Goal: Task Accomplishment & Management: Manage account settings

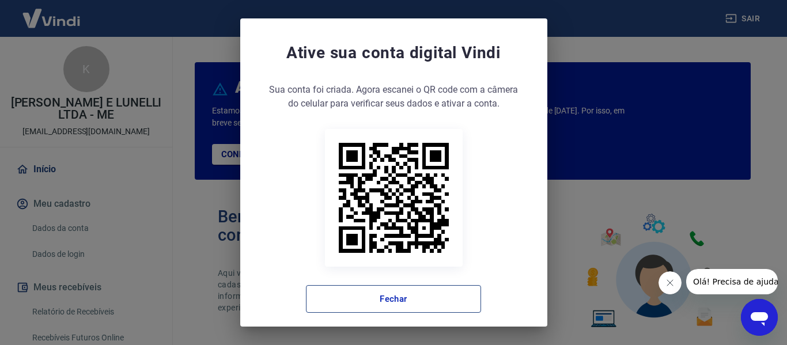
click at [414, 298] on button "Fechar" at bounding box center [393, 299] width 175 height 28
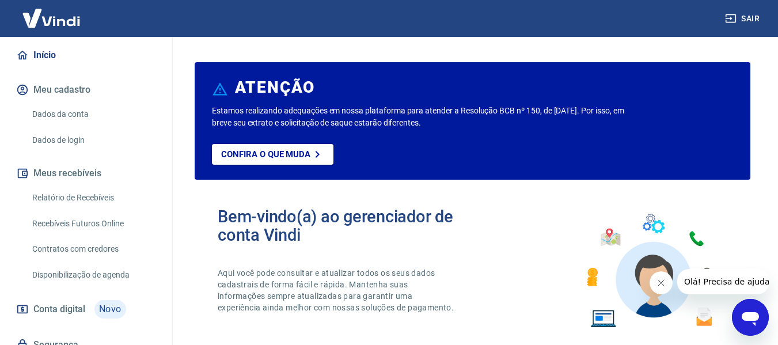
scroll to position [115, 0]
click at [100, 196] on link "Relatório de Recebíveis" at bounding box center [93, 197] width 131 height 24
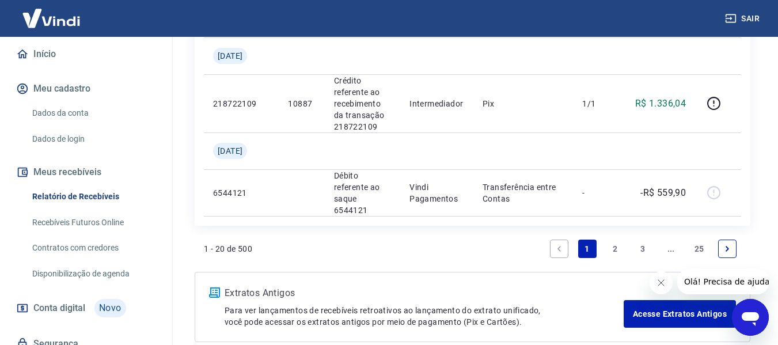
scroll to position [1448, 0]
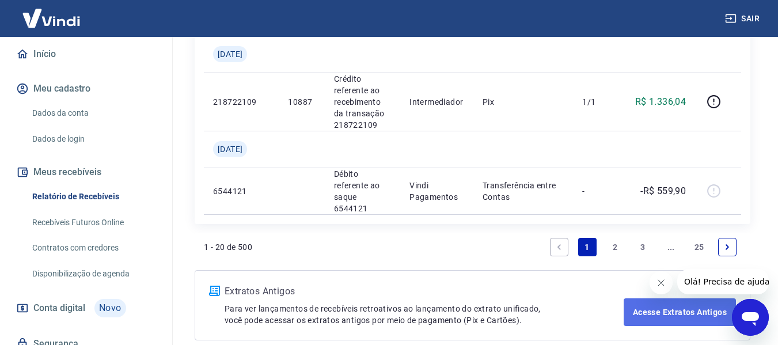
click at [655, 298] on link "Acesse Extratos Antigos" at bounding box center [680, 312] width 112 height 28
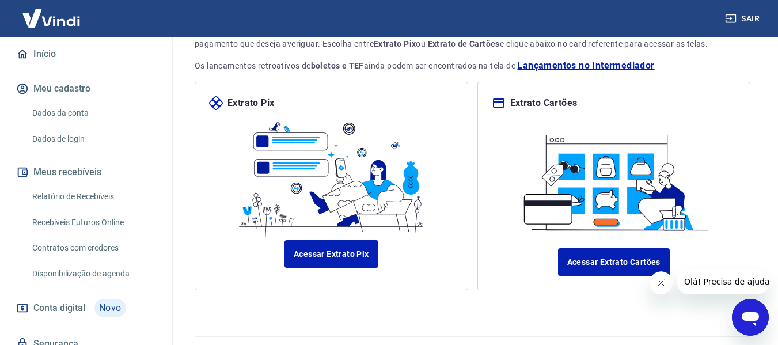
scroll to position [115, 0]
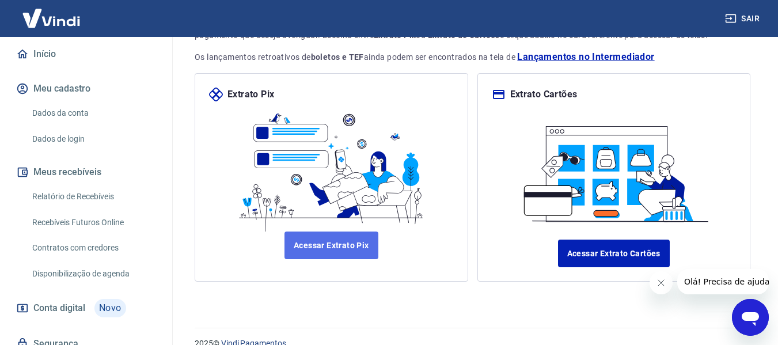
click at [358, 245] on link "Acessar Extrato Pix" at bounding box center [332, 246] width 94 height 28
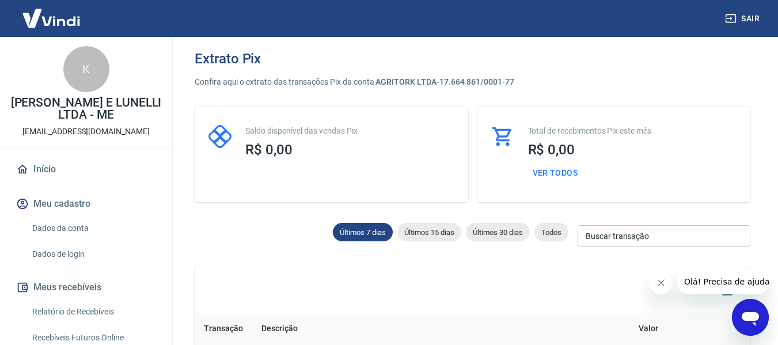
click at [623, 235] on input "Buscar transação" at bounding box center [664, 235] width 173 height 21
click at [548, 233] on span "Todos" at bounding box center [552, 232] width 34 height 9
click at [637, 240] on input "Buscar transação" at bounding box center [664, 235] width 173 height 21
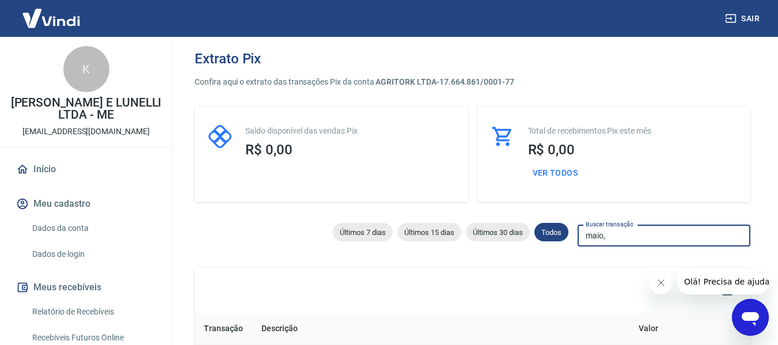
click at [620, 235] on input "maio," at bounding box center [664, 235] width 173 height 21
type input "maio"
click at [652, 283] on button "Fechar mensagem da empresa" at bounding box center [660, 282] width 23 height 23
click at [660, 281] on div "0" at bounding box center [473, 290] width 556 height 46
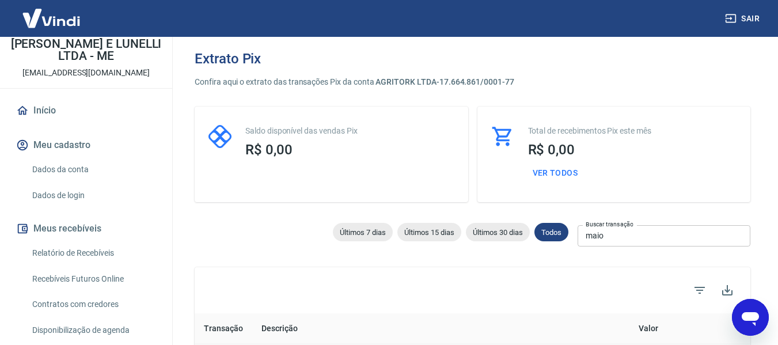
scroll to position [115, 0]
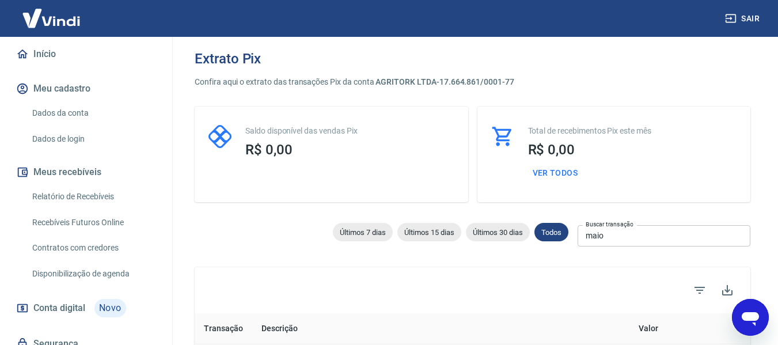
click at [99, 193] on link "Relatório de Recebíveis" at bounding box center [93, 197] width 131 height 24
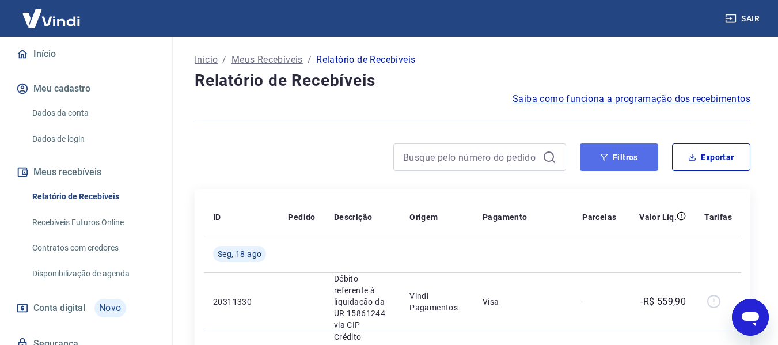
click at [596, 156] on button "Filtros" at bounding box center [619, 157] width 78 height 28
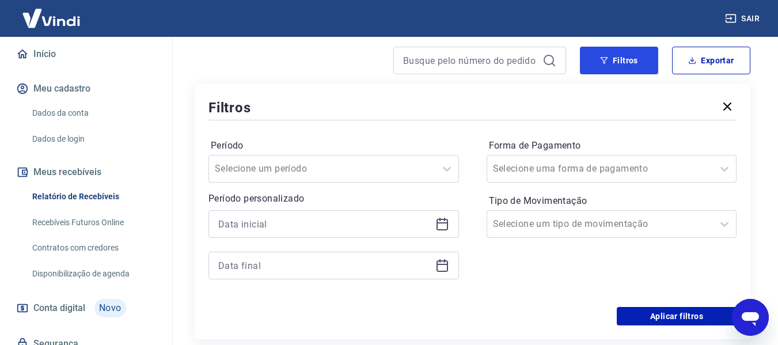
scroll to position [115, 0]
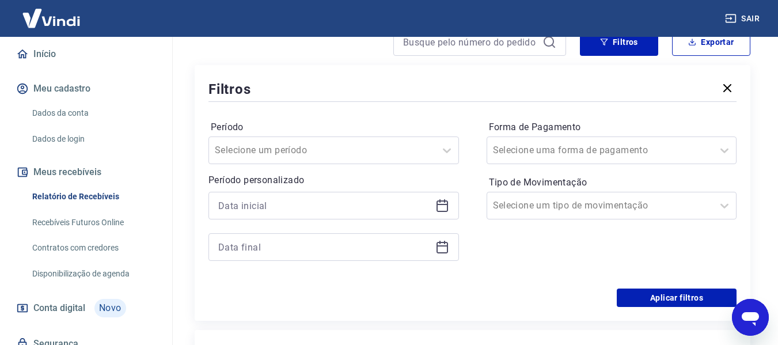
click at [445, 206] on icon at bounding box center [442, 206] width 14 height 14
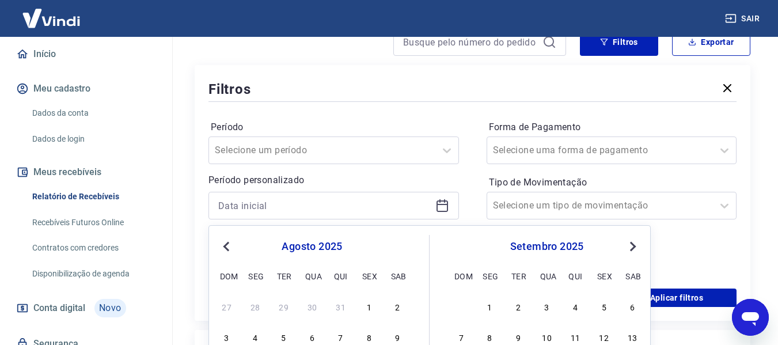
click at [228, 247] on span "Previous Month" at bounding box center [228, 246] width 0 height 13
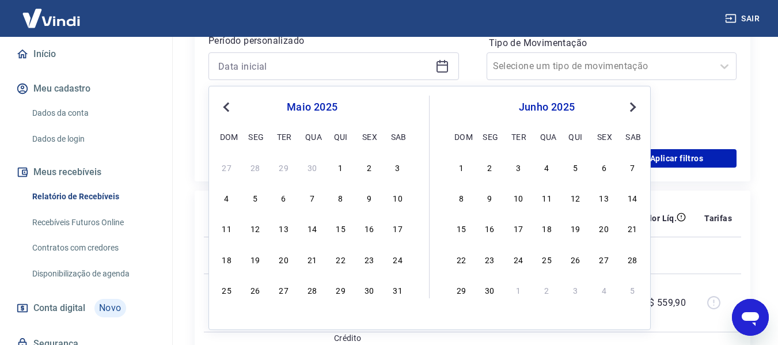
scroll to position [288, 0]
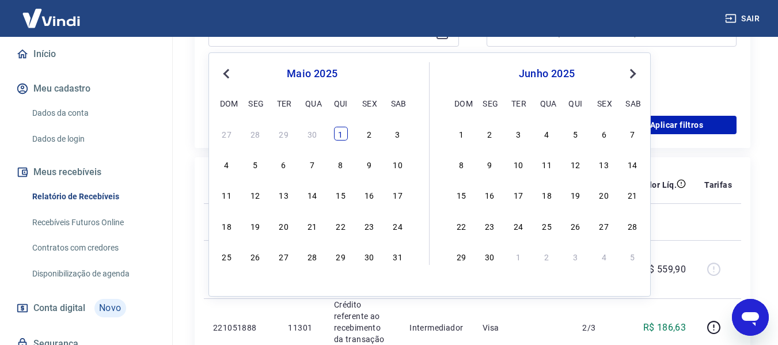
click at [344, 137] on div "1" at bounding box center [341, 134] width 14 height 14
type input "[DATE]"
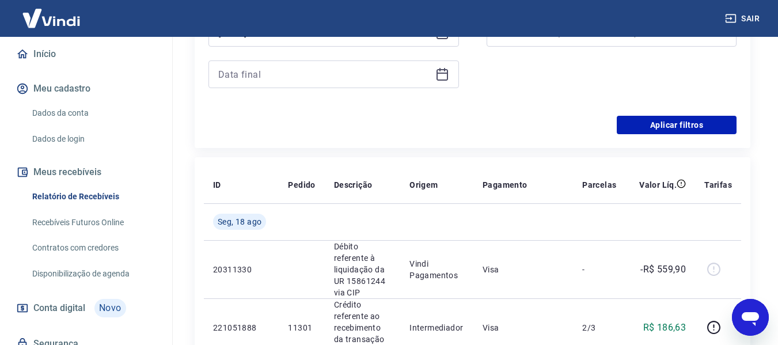
click at [442, 78] on icon at bounding box center [442, 74] width 14 height 14
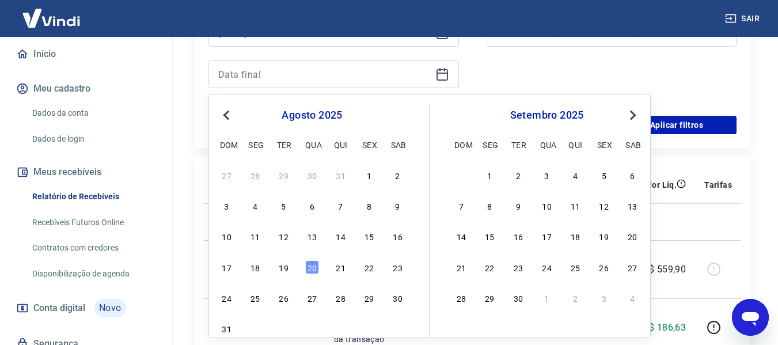
click at [228, 115] on span "Previous Month" at bounding box center [228, 114] width 0 height 13
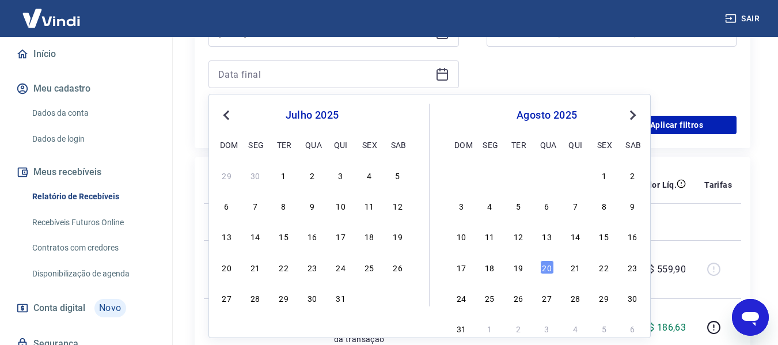
click at [228, 115] on span "Previous Month" at bounding box center [228, 114] width 0 height 13
click at [400, 297] on div "31" at bounding box center [398, 298] width 14 height 14
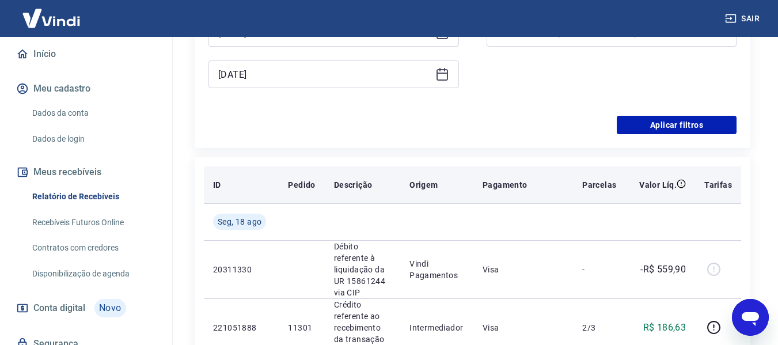
type input "[DATE]"
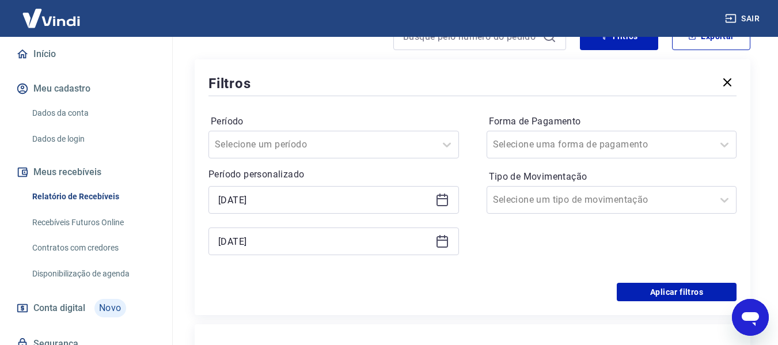
scroll to position [115, 0]
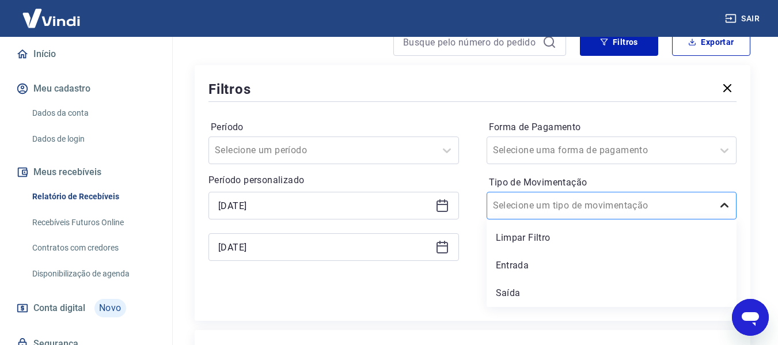
click at [728, 203] on icon at bounding box center [725, 206] width 14 height 14
click at [499, 263] on div "Entrada" at bounding box center [612, 265] width 251 height 23
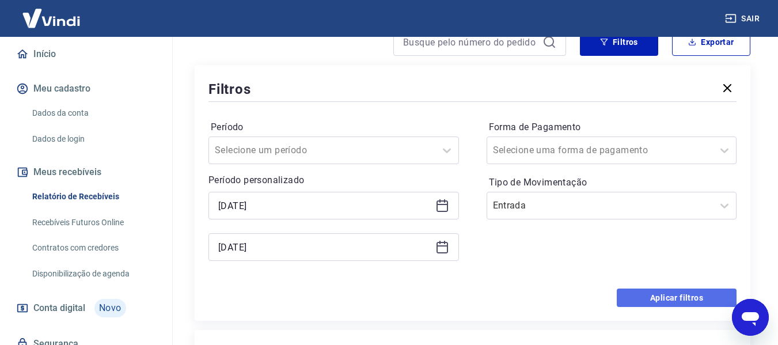
click at [659, 297] on button "Aplicar filtros" at bounding box center [677, 298] width 120 height 18
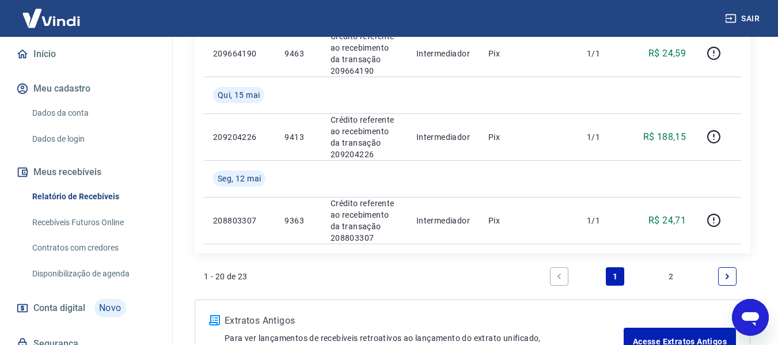
scroll to position [1267, 0]
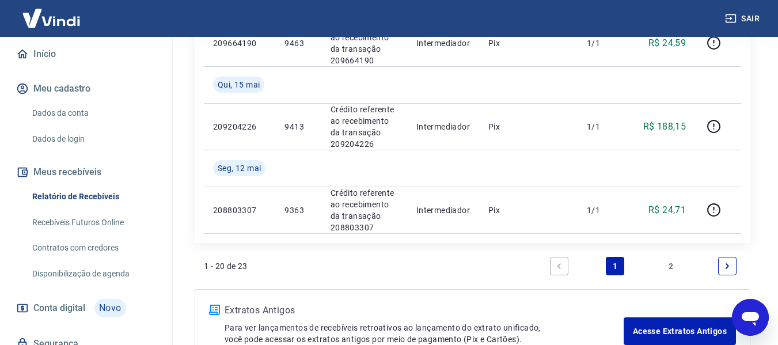
click at [721, 262] on link "Next page" at bounding box center [727, 266] width 18 height 18
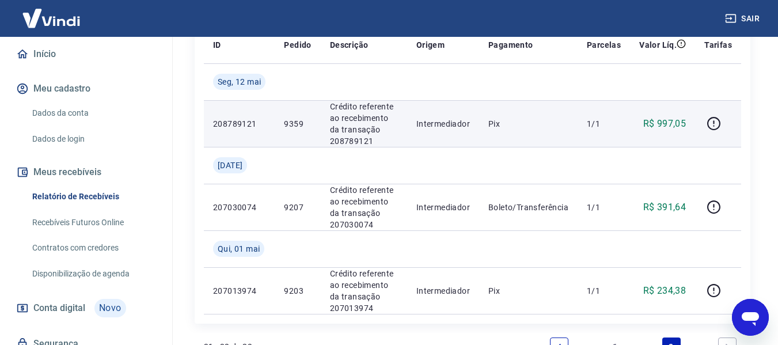
scroll to position [173, 0]
